Goal: Information Seeking & Learning: Learn about a topic

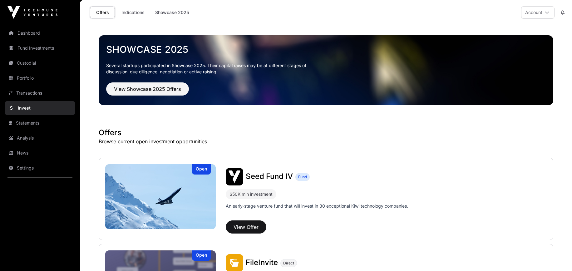
click at [271, 178] on span "Seed Fund IV" at bounding box center [269, 176] width 47 height 9
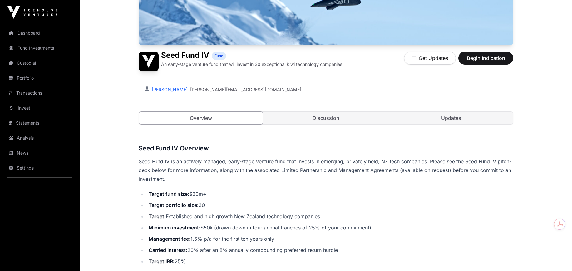
scroll to position [187, 0]
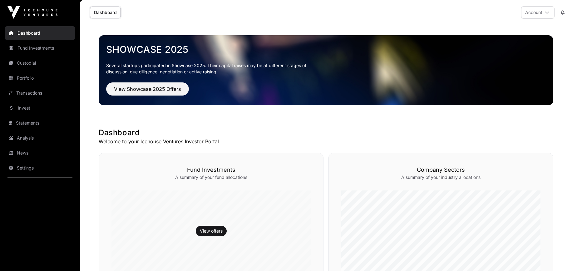
click at [44, 78] on link "Portfolio" at bounding box center [40, 78] width 70 height 14
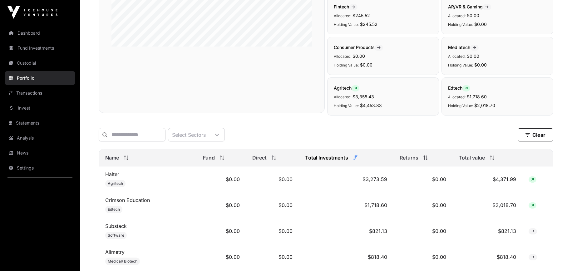
scroll to position [65, 0]
